Goal: Check status: Check status

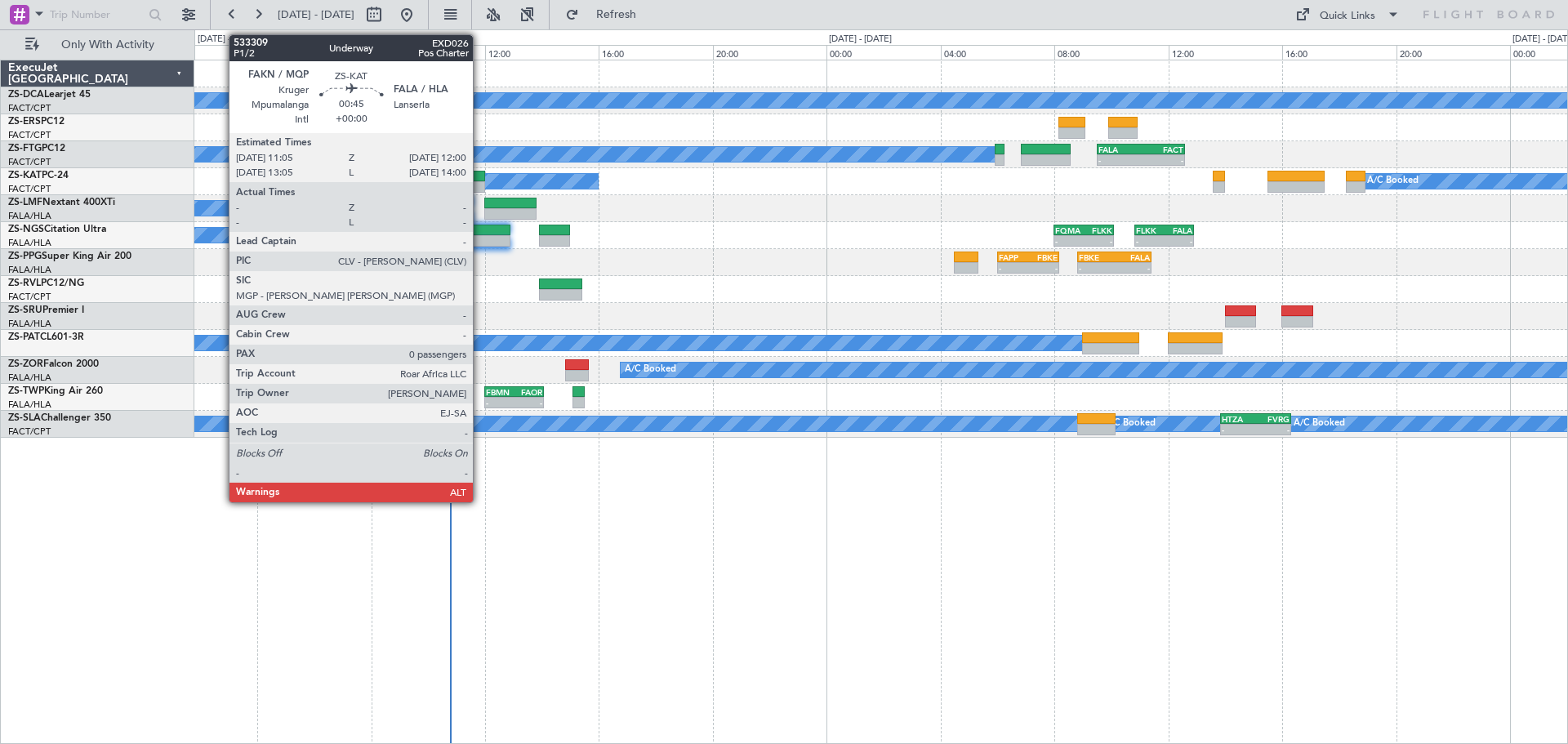
click at [480, 180] on div at bounding box center [471, 176] width 27 height 12
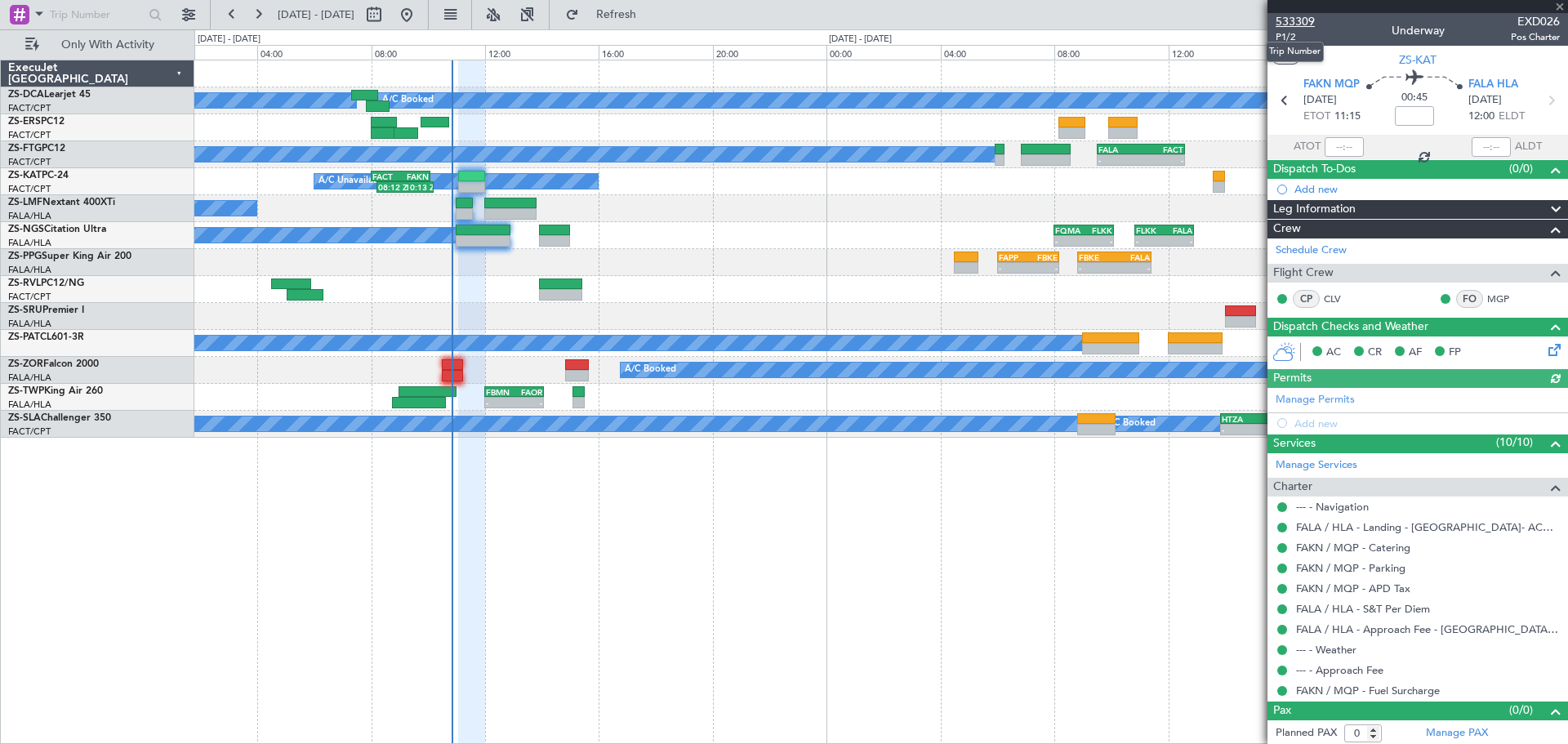
click at [1296, 19] on span "533309" at bounding box center [1296, 21] width 39 height 17
click at [1563, 4] on span at bounding box center [1560, 7] width 16 height 15
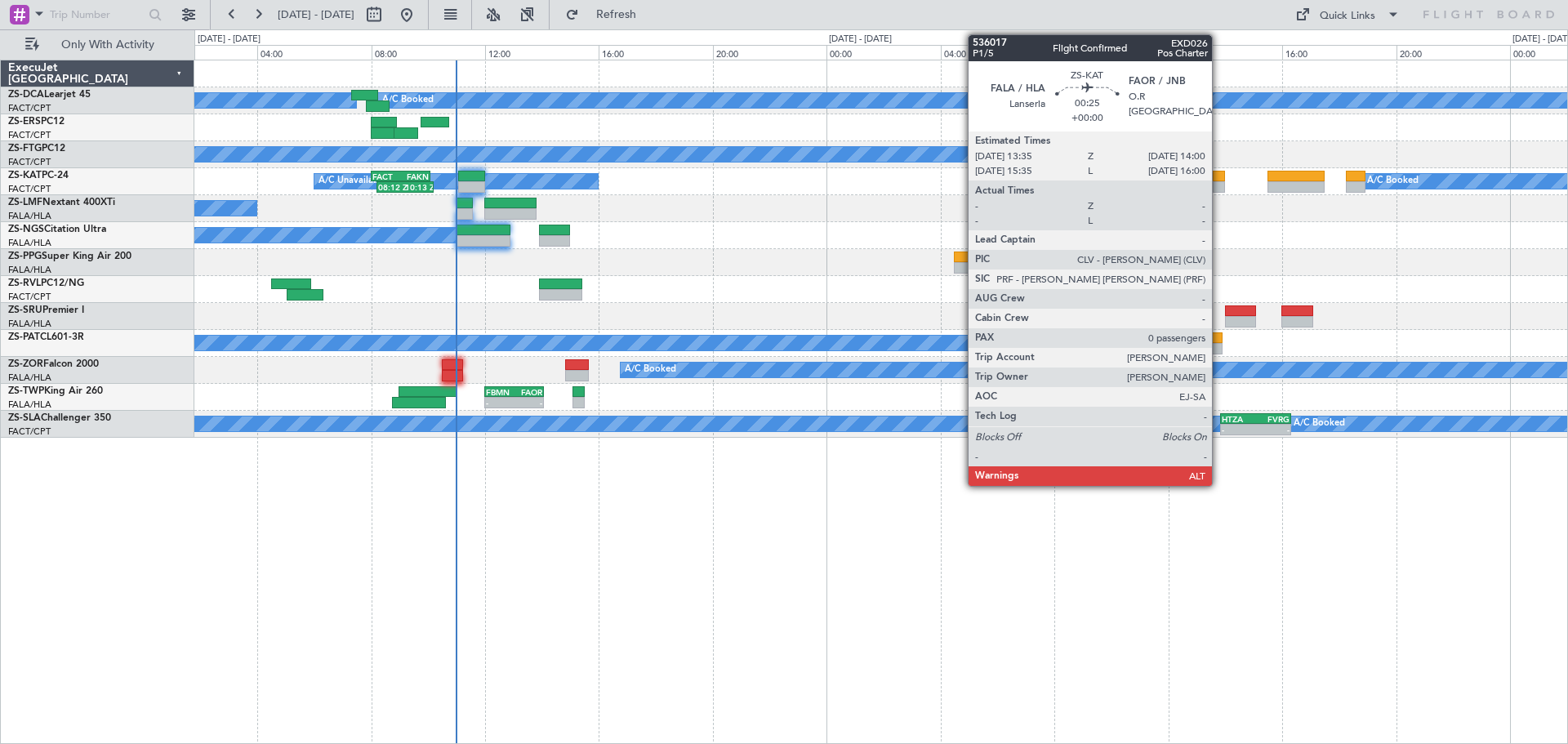
click at [1220, 183] on div at bounding box center [1220, 187] width 12 height 12
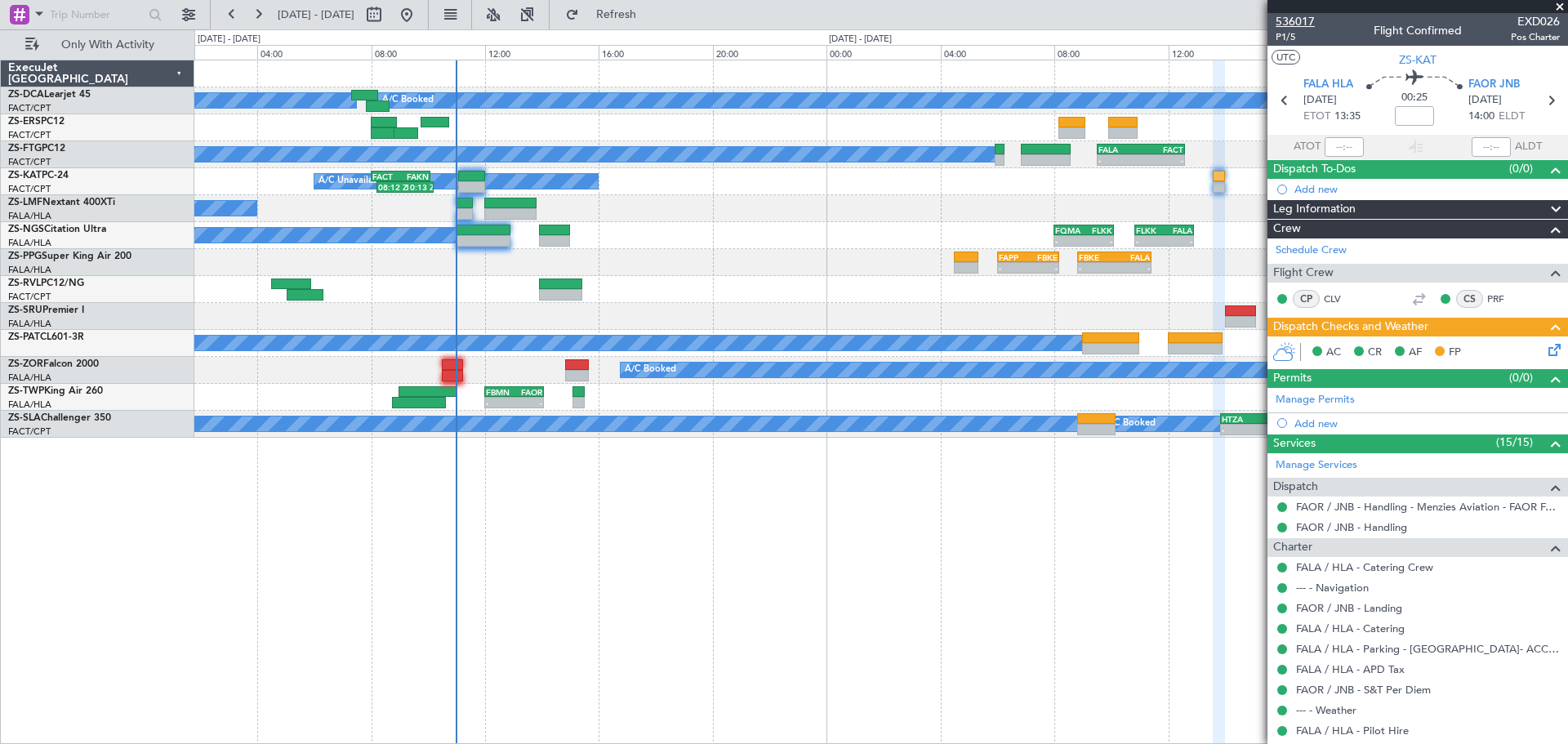
click at [1304, 19] on span "536017" at bounding box center [1296, 21] width 39 height 17
click at [1561, 6] on span at bounding box center [1560, 7] width 16 height 15
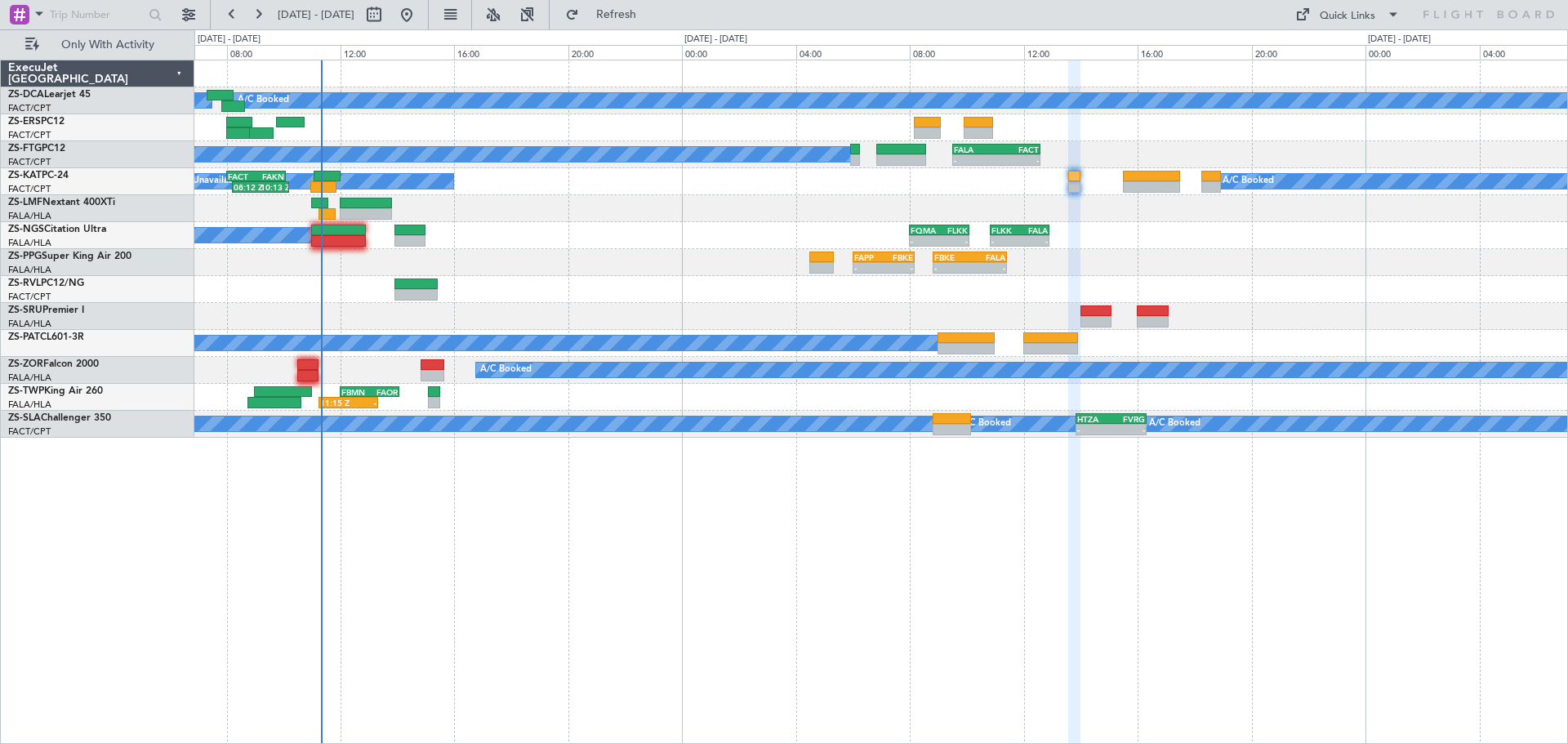
click at [797, 510] on div "A/C Booked A/C Booked A/C Booked A/C Booked A/C Booked A/C Booked - - FALA 09:3…" at bounding box center [882, 402] width 1374 height 685
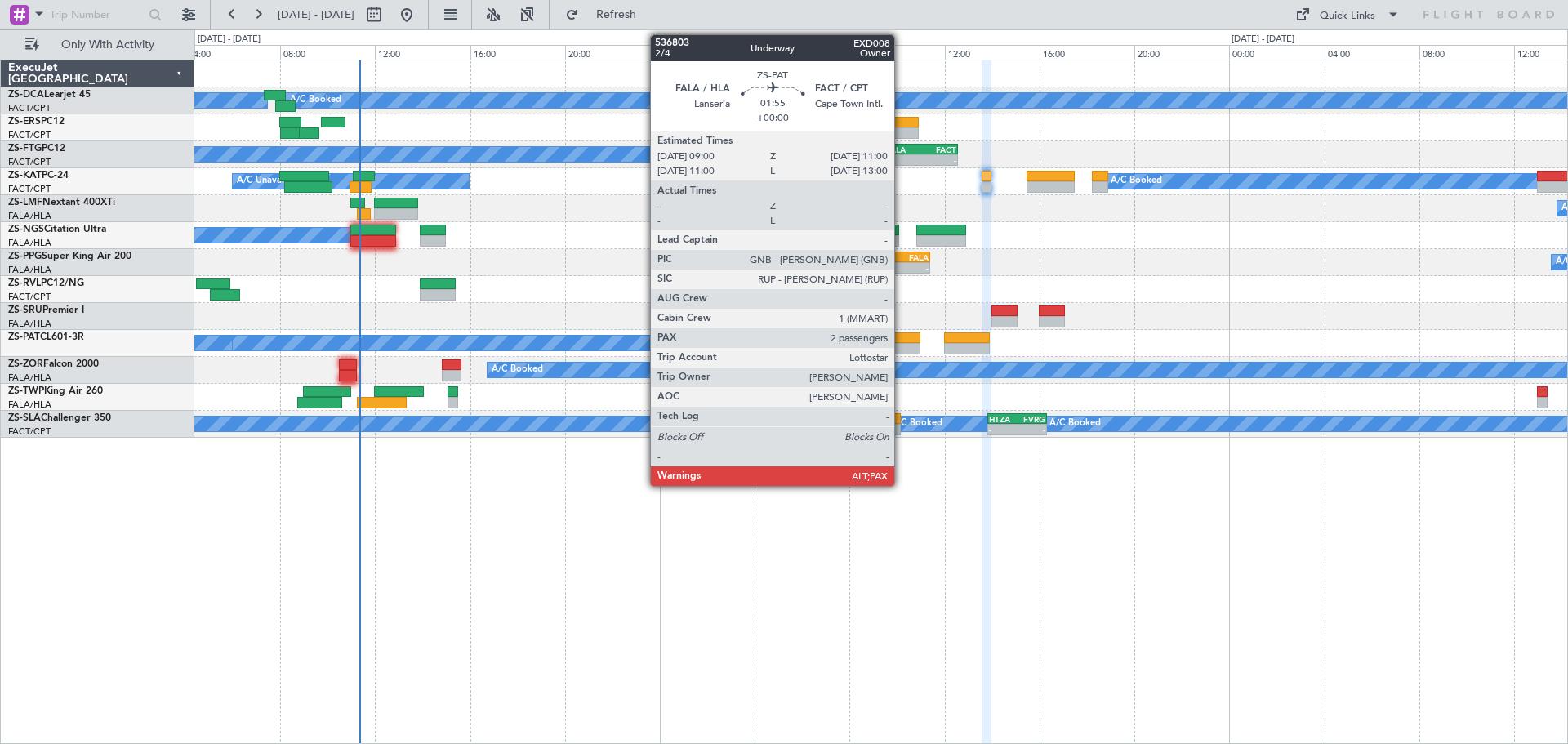
click at [902, 347] on div at bounding box center [897, 349] width 48 height 12
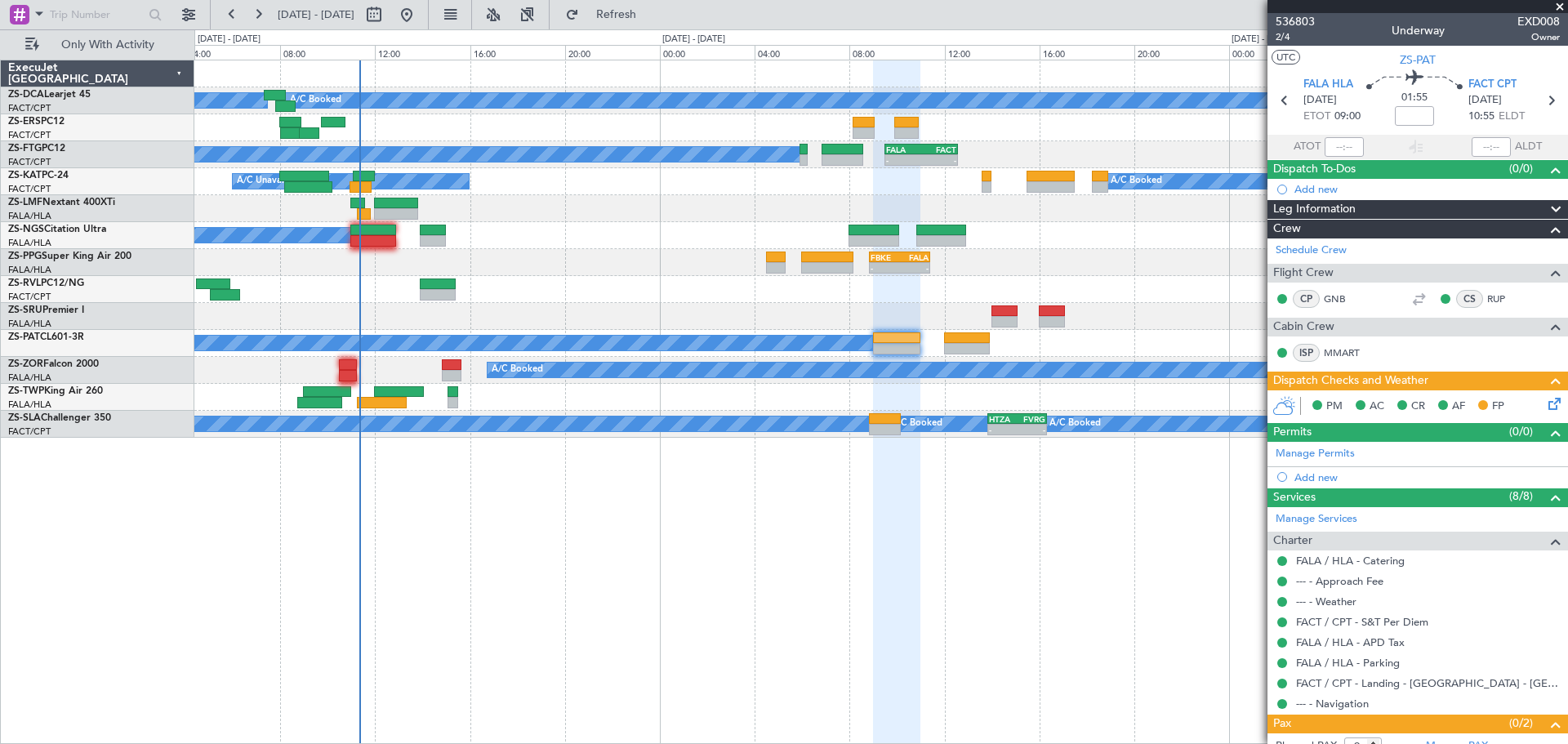
click at [1560, 6] on span at bounding box center [1560, 7] width 16 height 15
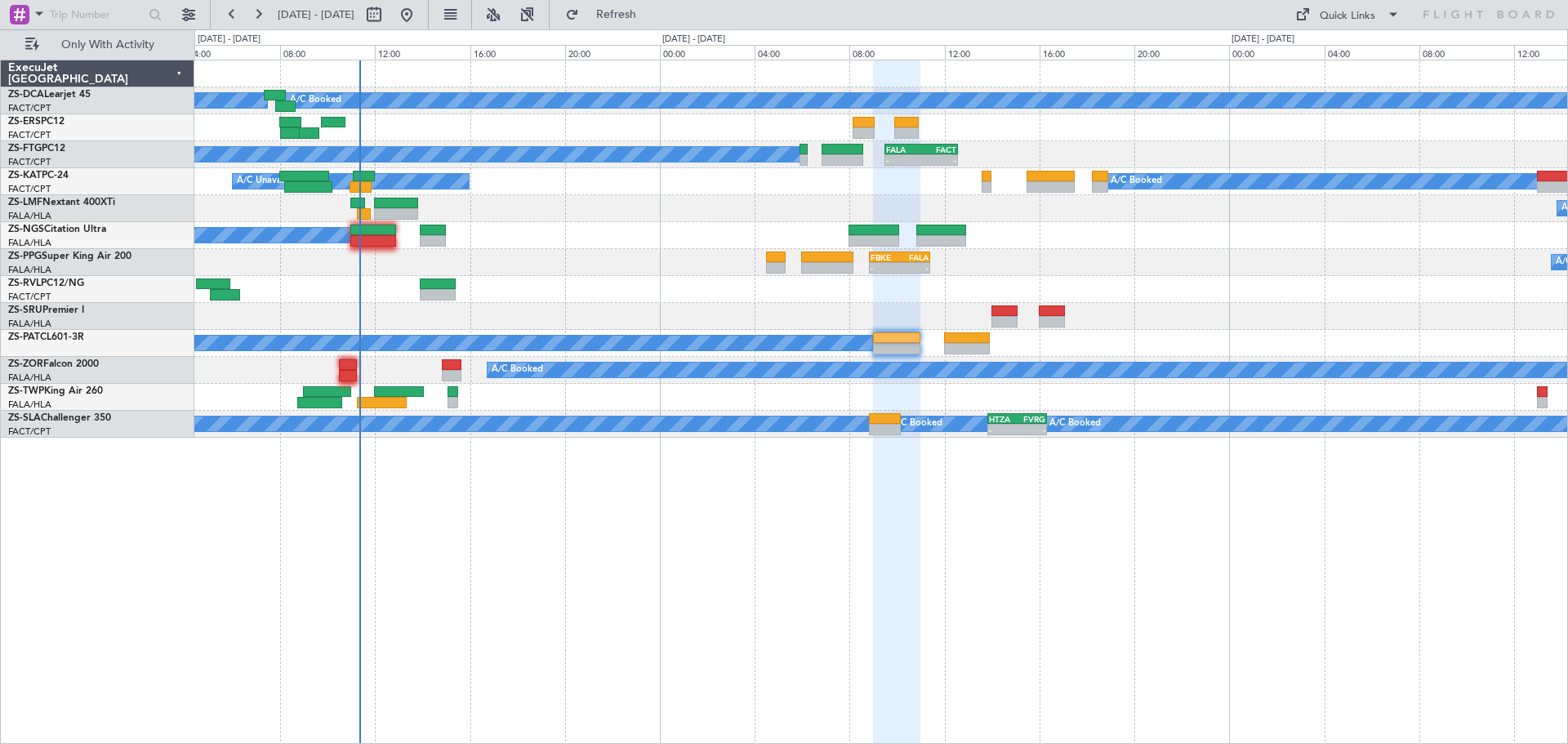
type input "0"
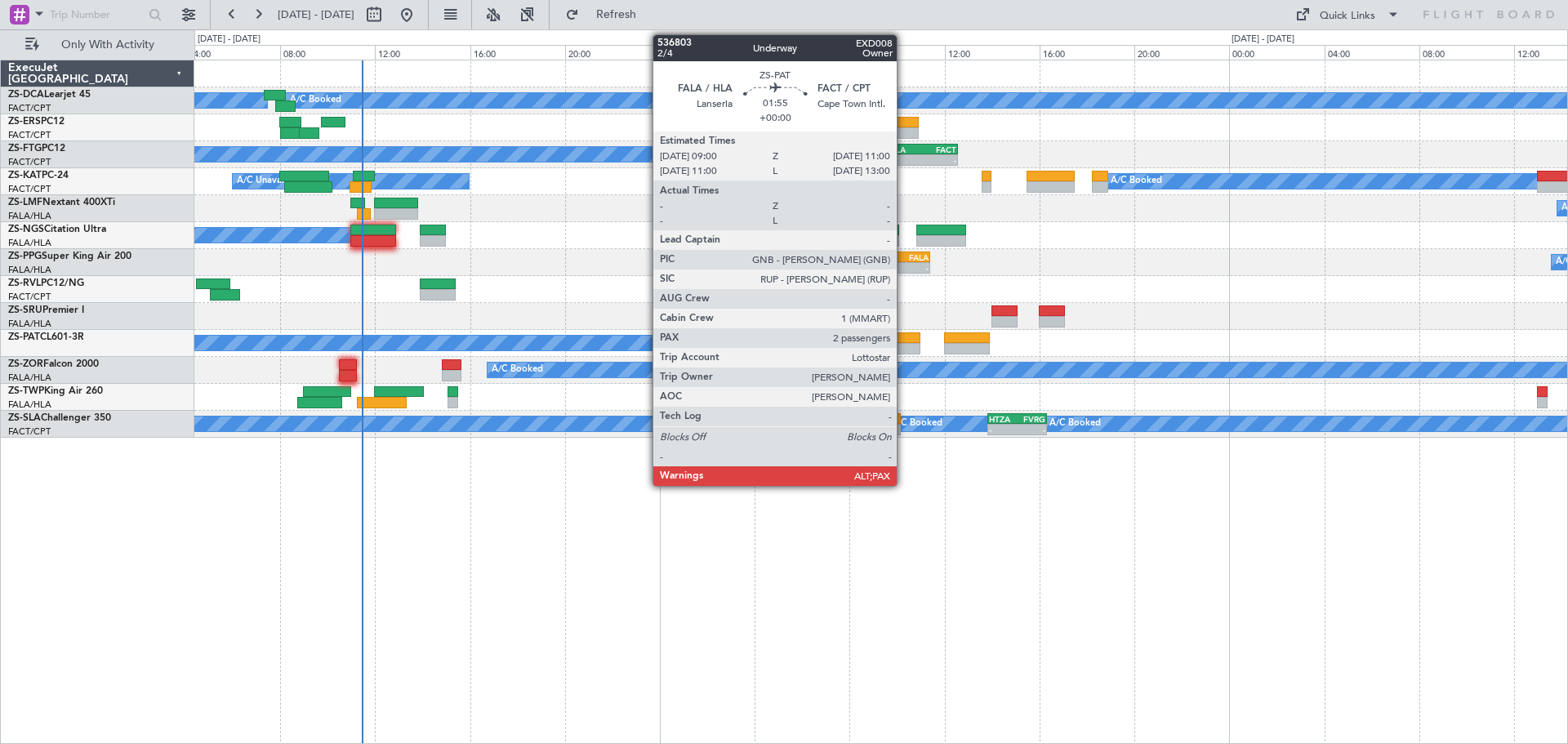
click at [904, 338] on div at bounding box center [897, 338] width 48 height 12
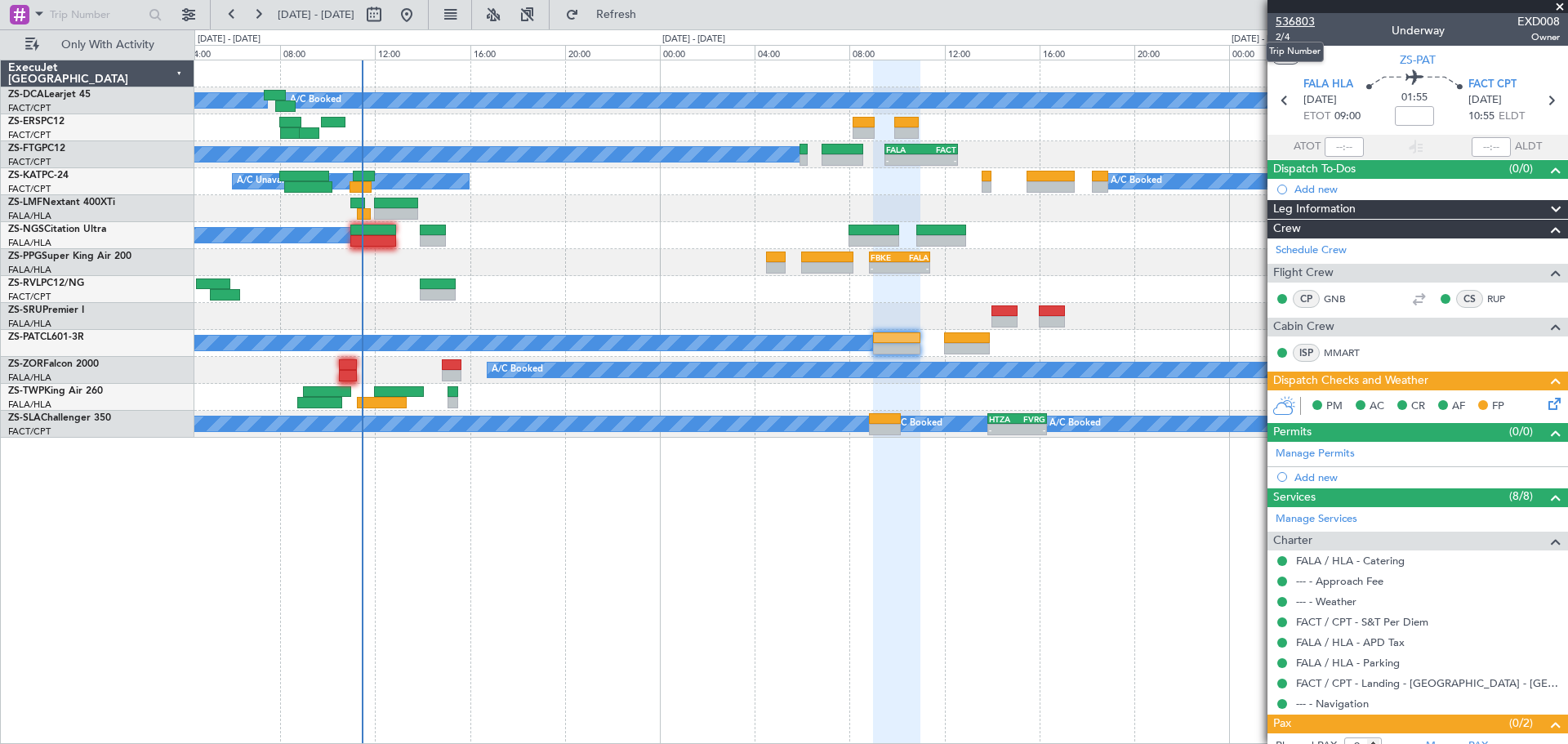
click at [1299, 16] on span "536803" at bounding box center [1296, 21] width 39 height 17
click at [1563, 5] on div at bounding box center [1419, 6] width 301 height 13
click at [1563, 7] on span at bounding box center [1560, 7] width 16 height 15
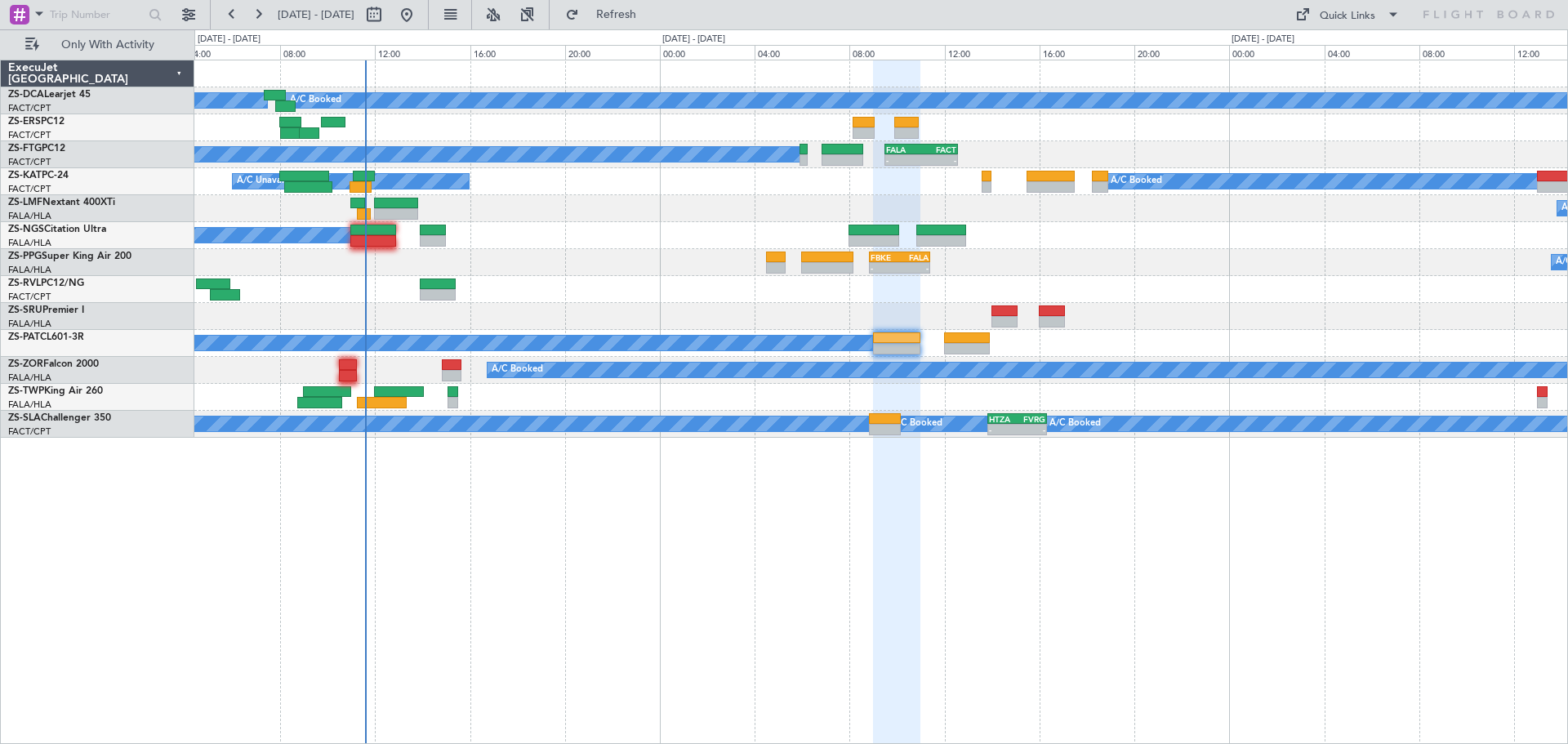
type input "0"
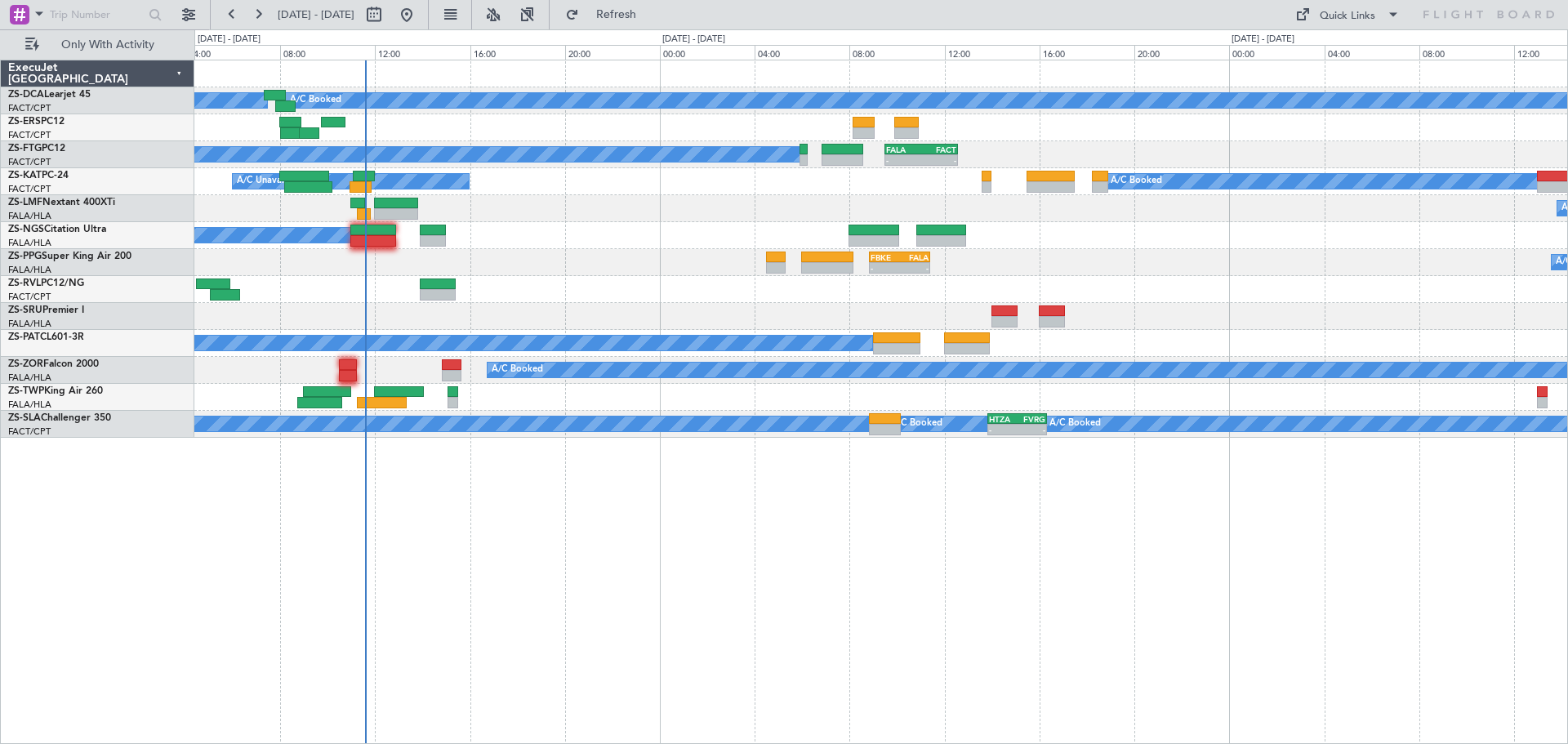
click at [683, 578] on div "A/C Booked A/C Booked A/C Booked A/C Booked A/C Booked A/C Booked - - FALA 09:3…" at bounding box center [882, 402] width 1374 height 685
